Goal: Task Accomplishment & Management: Use online tool/utility

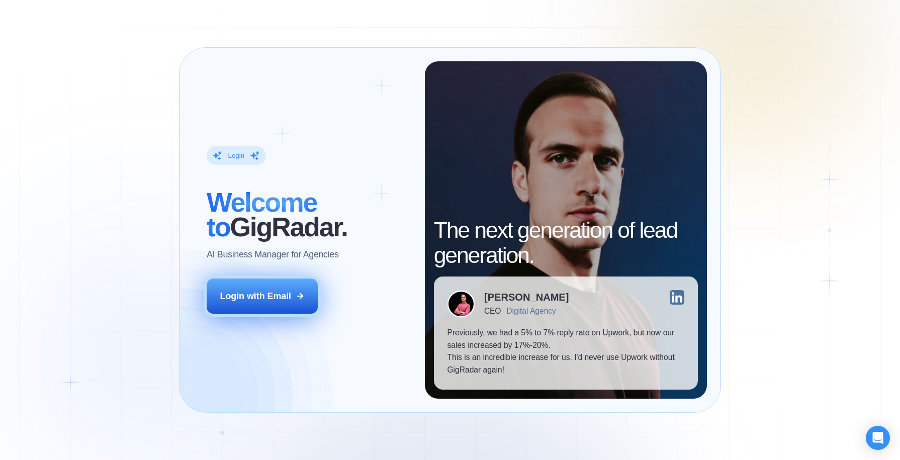
click at [278, 291] on div "Login with Email" at bounding box center [255, 296] width 71 height 13
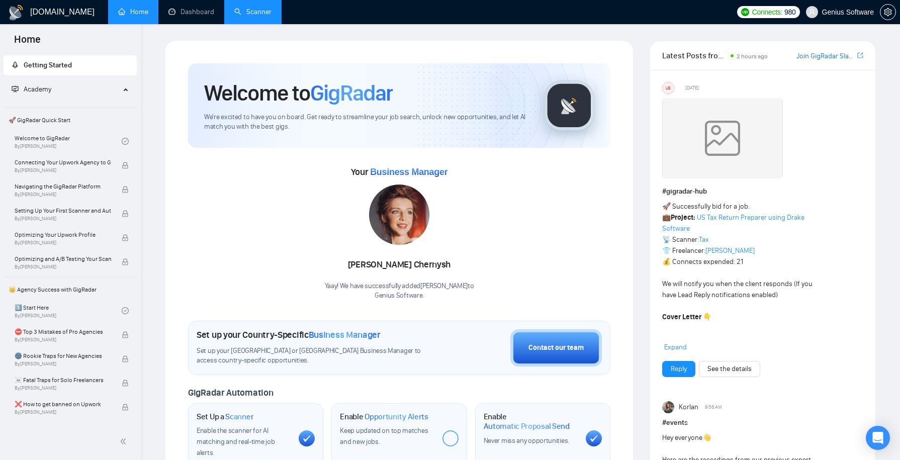
click at [255, 11] on link "Scanner" at bounding box center [252, 12] width 37 height 9
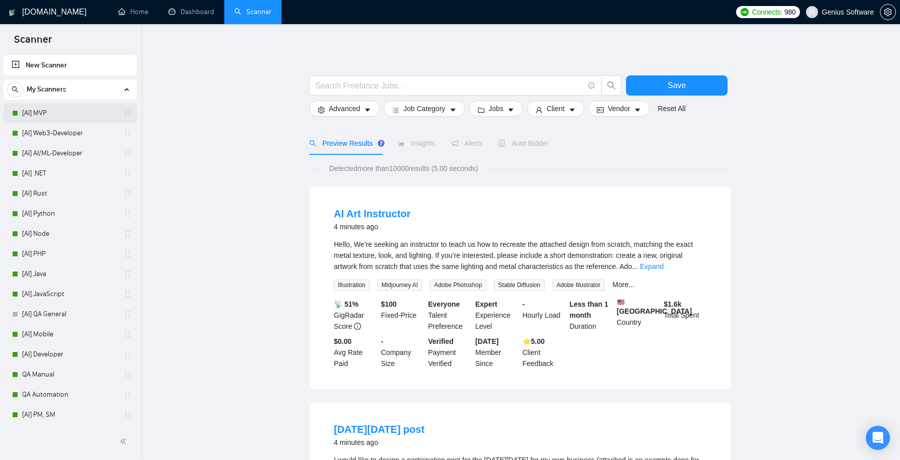
click at [80, 119] on link "[AI] MVP" at bounding box center [70, 113] width 96 height 20
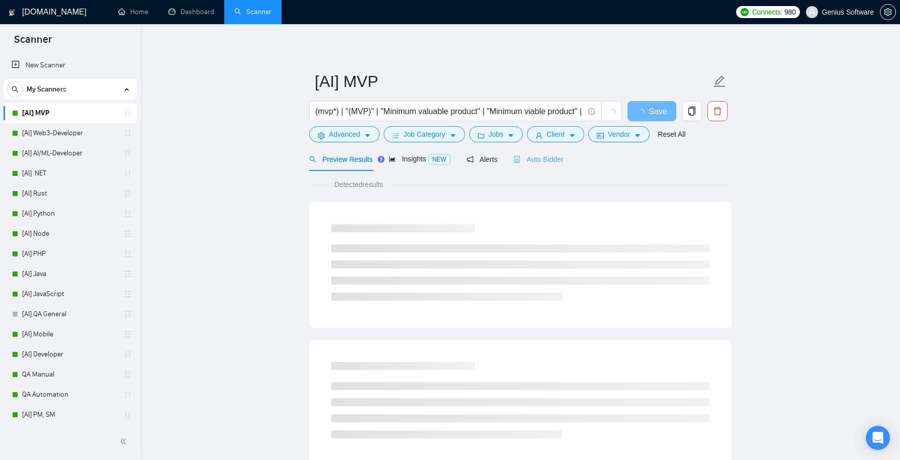
click at [557, 166] on div "Auto Bidder" at bounding box center [538, 159] width 50 height 24
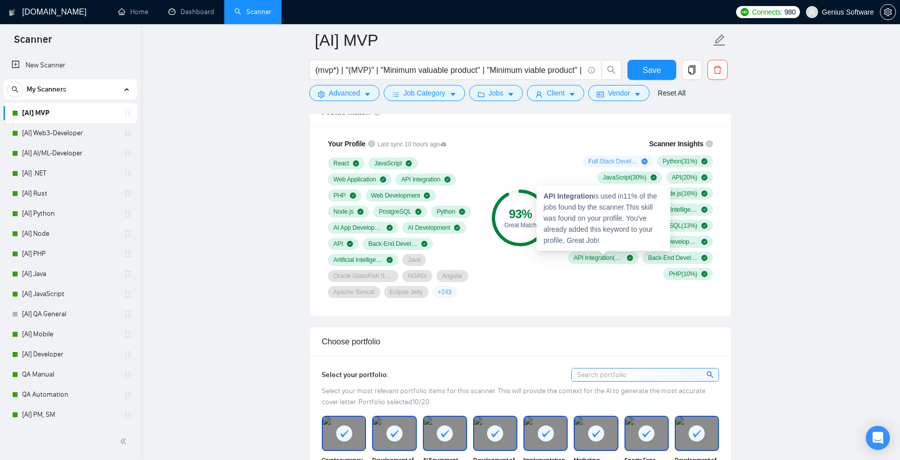
scroll to position [674, 0]
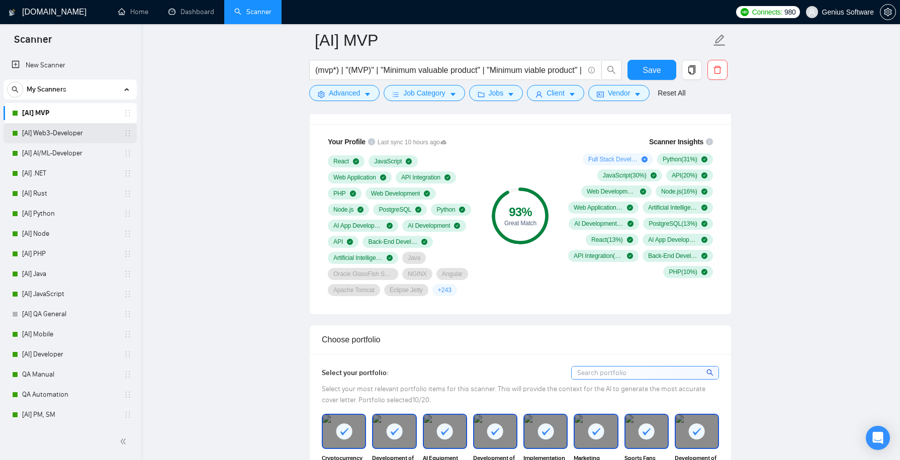
click at [58, 140] on link "[AI] Web3-Developer" at bounding box center [70, 133] width 96 height 20
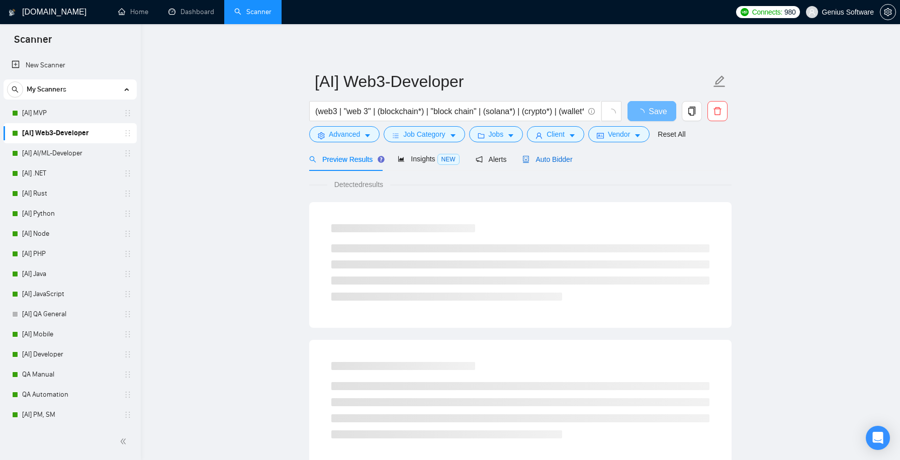
click at [555, 155] on span "Auto Bidder" at bounding box center [547, 159] width 50 height 8
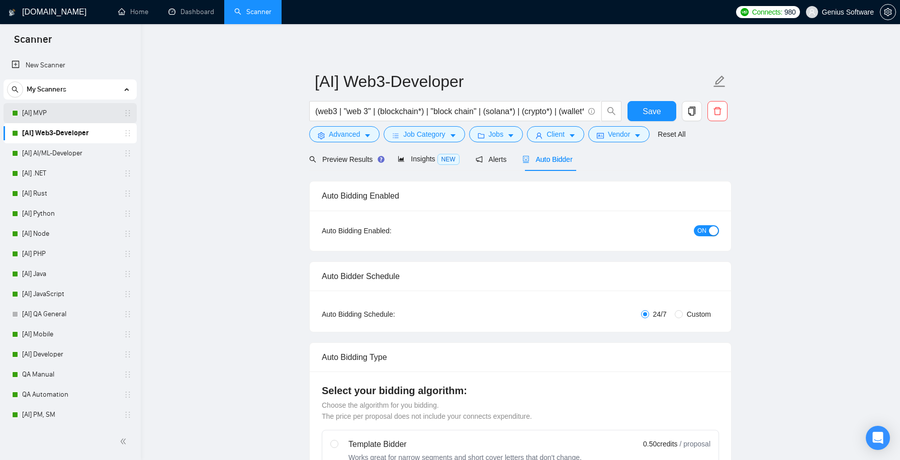
click at [69, 111] on link "[AI] MVP" at bounding box center [70, 113] width 96 height 20
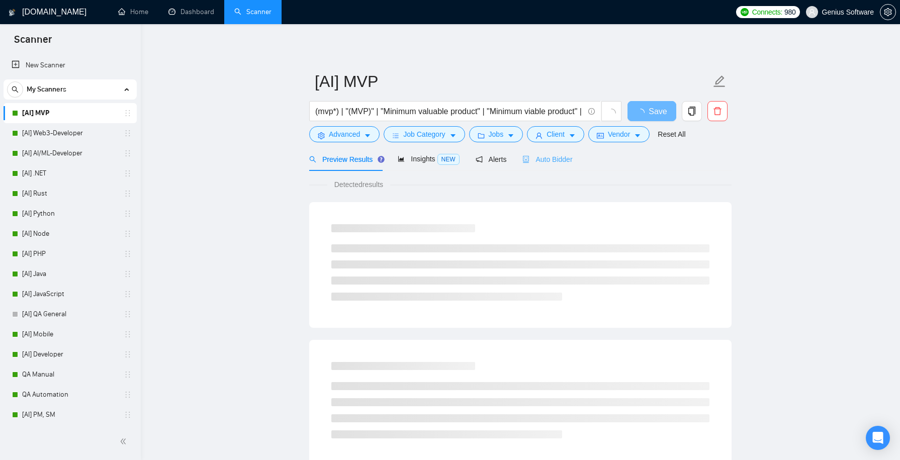
click at [558, 165] on div "Auto Bidder" at bounding box center [547, 159] width 50 height 24
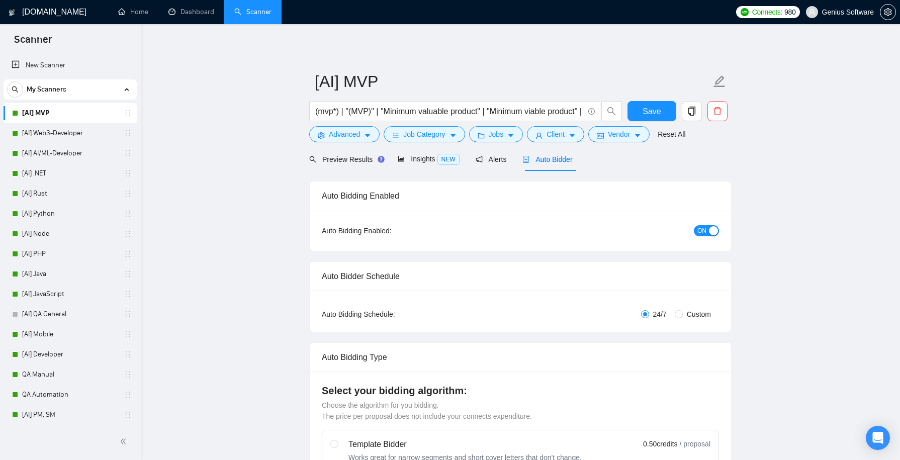
click at [94, 116] on link "[AI] MVP" at bounding box center [70, 113] width 96 height 20
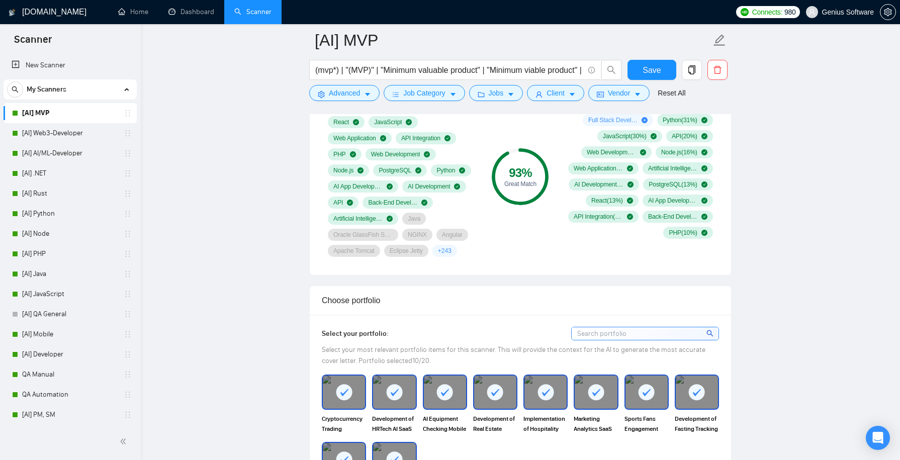
scroll to position [664, 0]
